Goal: Task Accomplishment & Management: Use online tool/utility

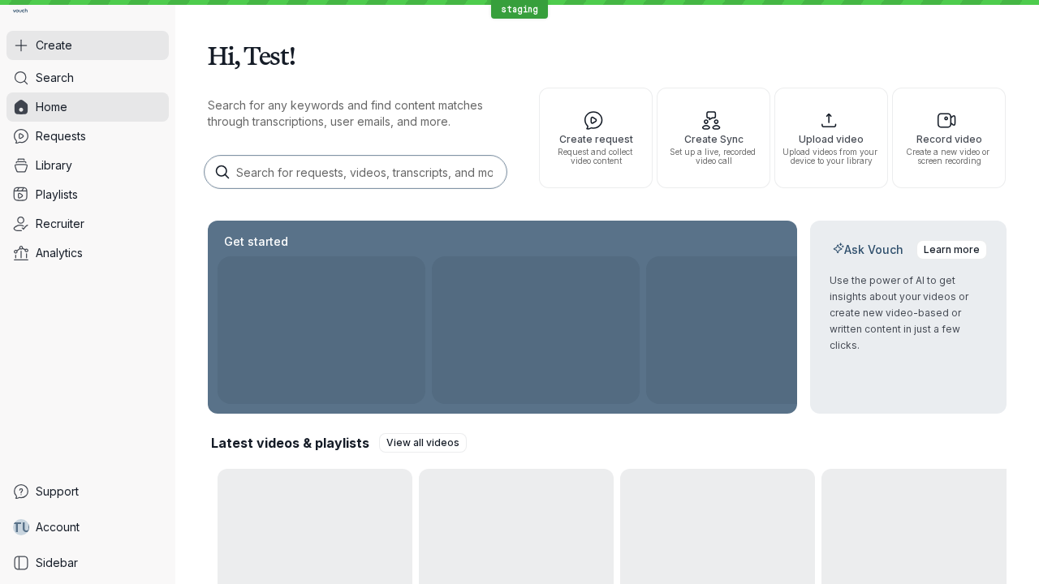
click at [88, 45] on button "Create" at bounding box center [87, 45] width 162 height 29
